Goal: Information Seeking & Learning: Find specific page/section

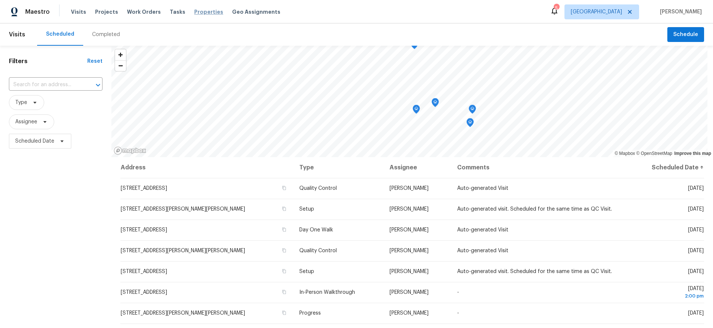
click at [194, 11] on span "Properties" at bounding box center [208, 11] width 29 height 7
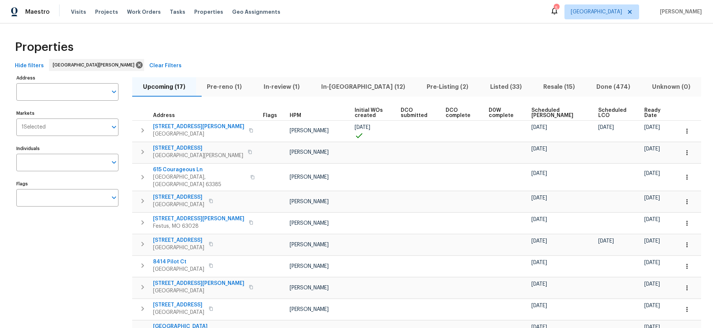
click at [605, 86] on span "Done (474)" at bounding box center [613, 87] width 46 height 10
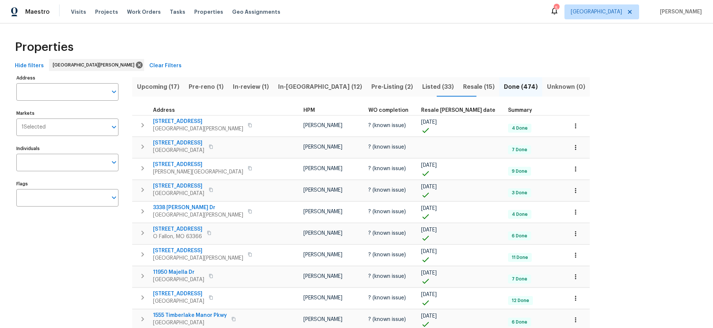
click at [421, 108] on span "Resale [PERSON_NAME] date" at bounding box center [458, 110] width 74 height 5
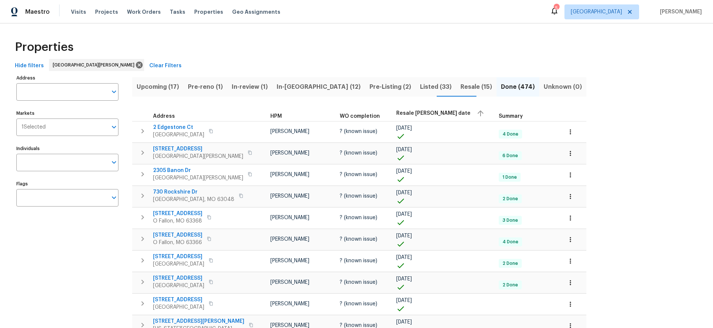
click at [405, 112] on span "Resale [PERSON_NAME] date" at bounding box center [433, 113] width 74 height 5
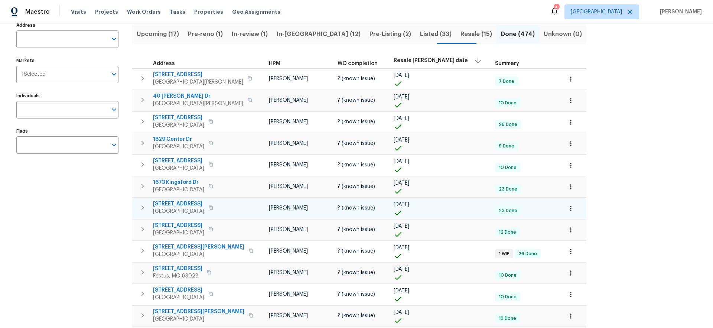
scroll to position [85, 0]
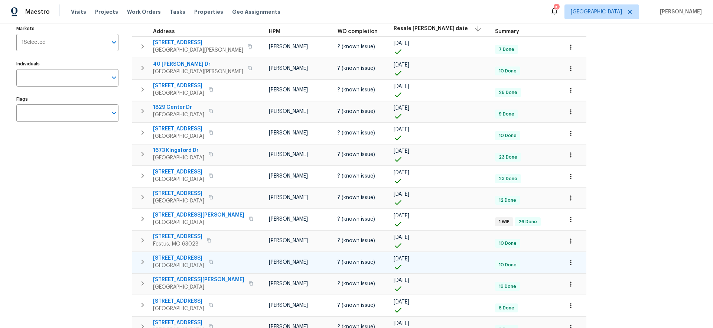
click at [196, 259] on span "[STREET_ADDRESS]" at bounding box center [178, 257] width 51 height 7
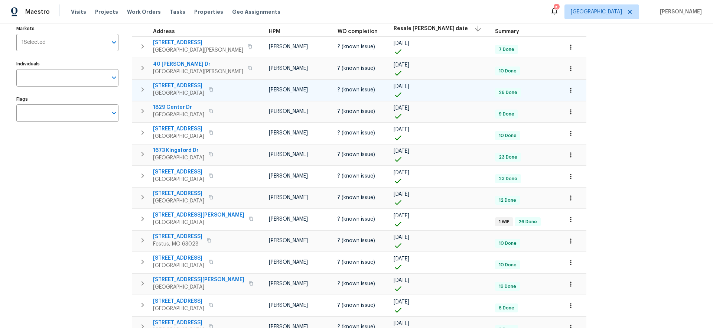
scroll to position [0, 0]
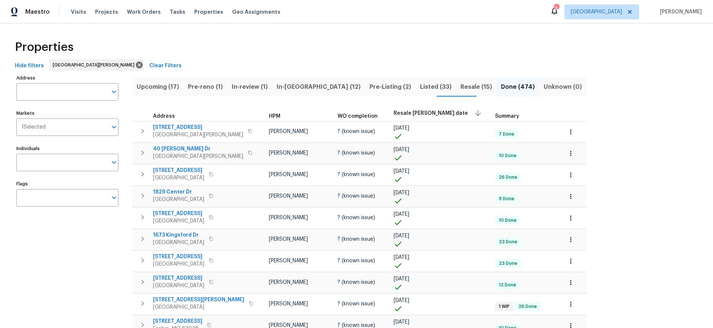
click at [209, 86] on span "Pre-reno (1)" at bounding box center [205, 87] width 35 height 10
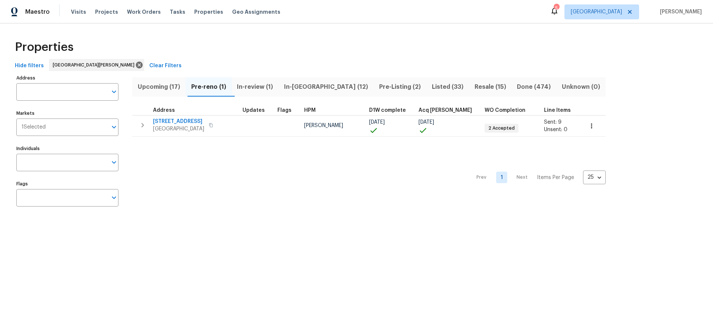
click at [160, 87] on span "Upcoming (17)" at bounding box center [159, 87] width 45 height 10
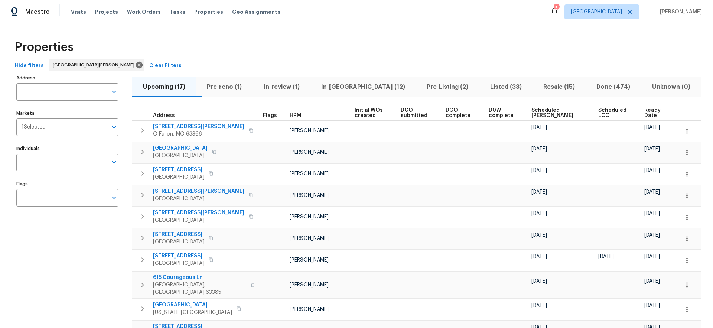
click at [484, 88] on span "Listed (33)" at bounding box center [506, 87] width 44 height 10
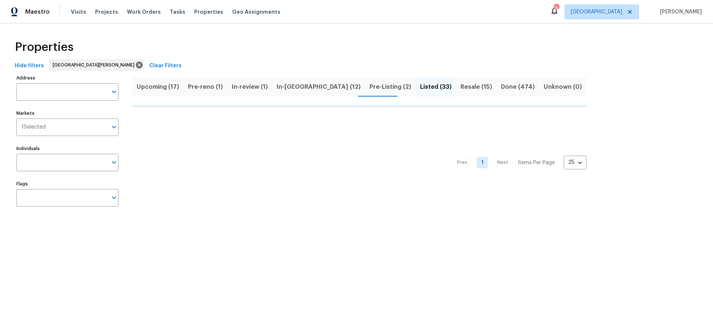
click at [159, 86] on span "Upcoming (17)" at bounding box center [158, 87] width 42 height 10
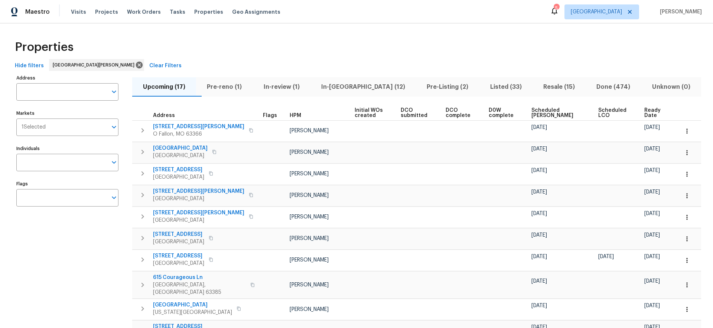
click at [290, 114] on span "HPM" at bounding box center [296, 115] width 12 height 5
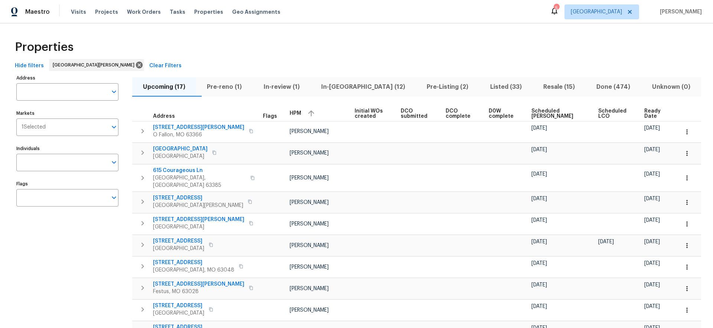
click at [290, 114] on span "HPM" at bounding box center [296, 113] width 12 height 5
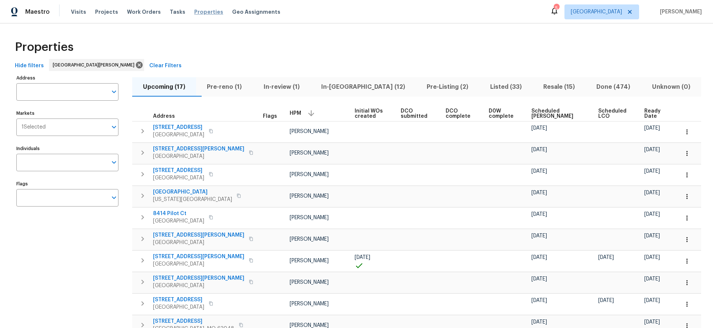
click at [201, 14] on span "Properties" at bounding box center [208, 11] width 29 height 7
click at [546, 85] on span "Resale (15)" at bounding box center [559, 87] width 44 height 10
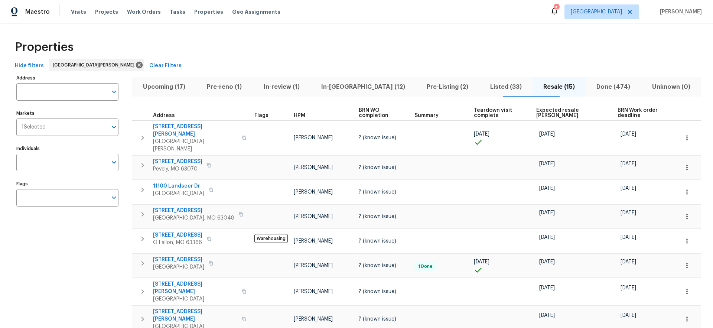
click at [294, 115] on span "HPM" at bounding box center [300, 115] width 12 height 5
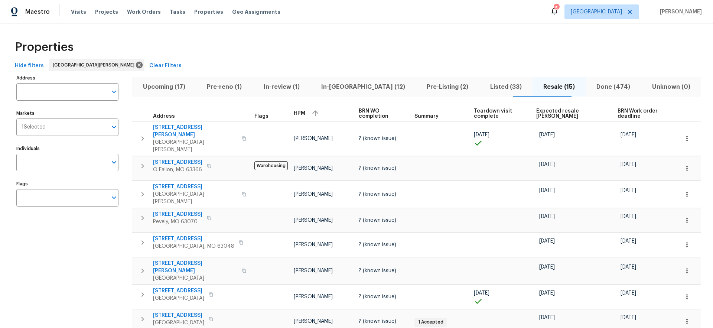
click at [294, 115] on span "HPM" at bounding box center [300, 113] width 12 height 5
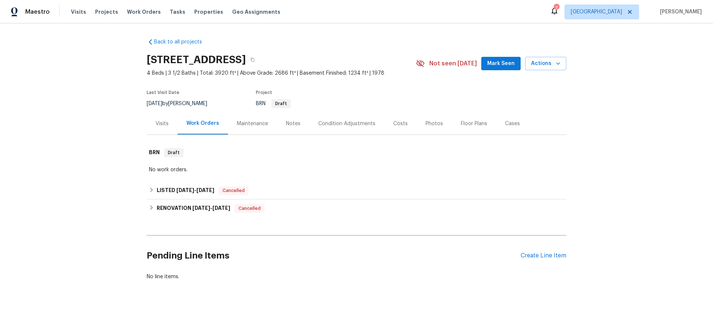
click at [397, 122] on div "Costs" at bounding box center [400, 123] width 14 height 7
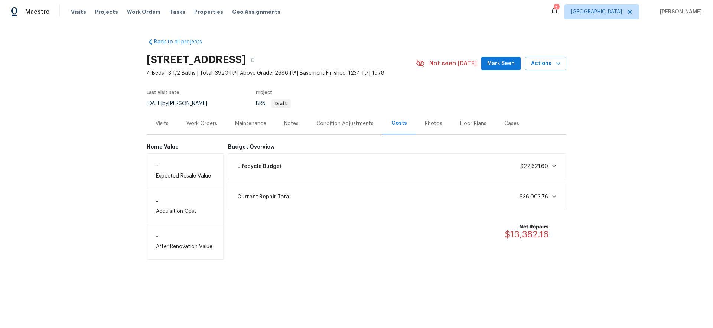
click at [175, 246] on div "- After Renovation Value" at bounding box center [185, 242] width 77 height 36
click at [288, 122] on div "Notes" at bounding box center [291, 123] width 14 height 7
